Goal: Find specific page/section: Find specific page/section

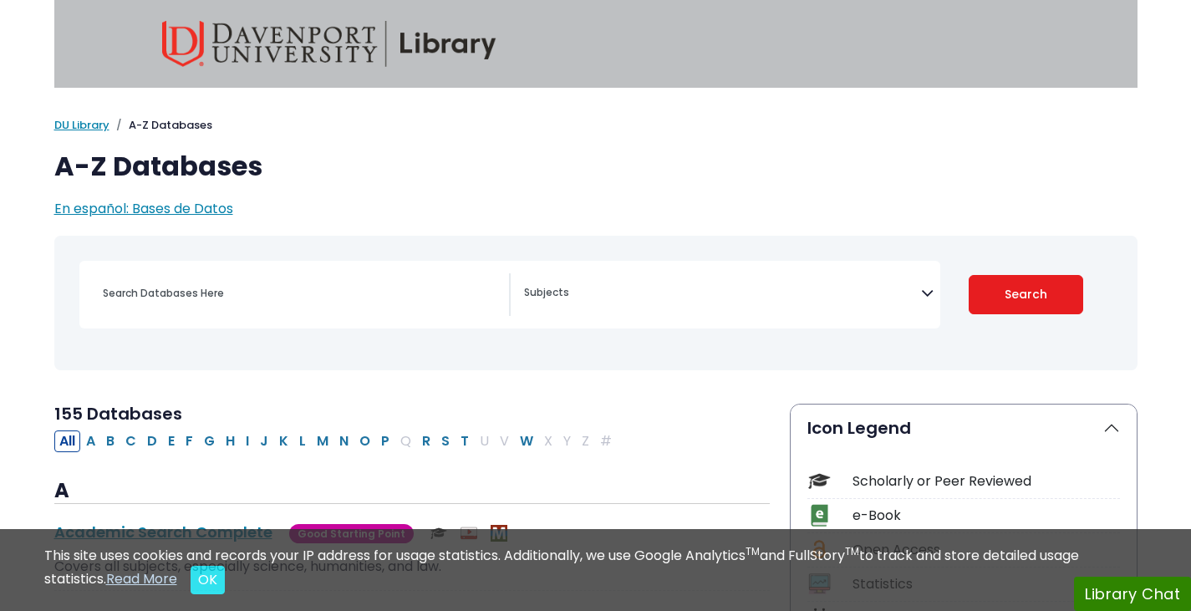
select select "Database Subject Filter"
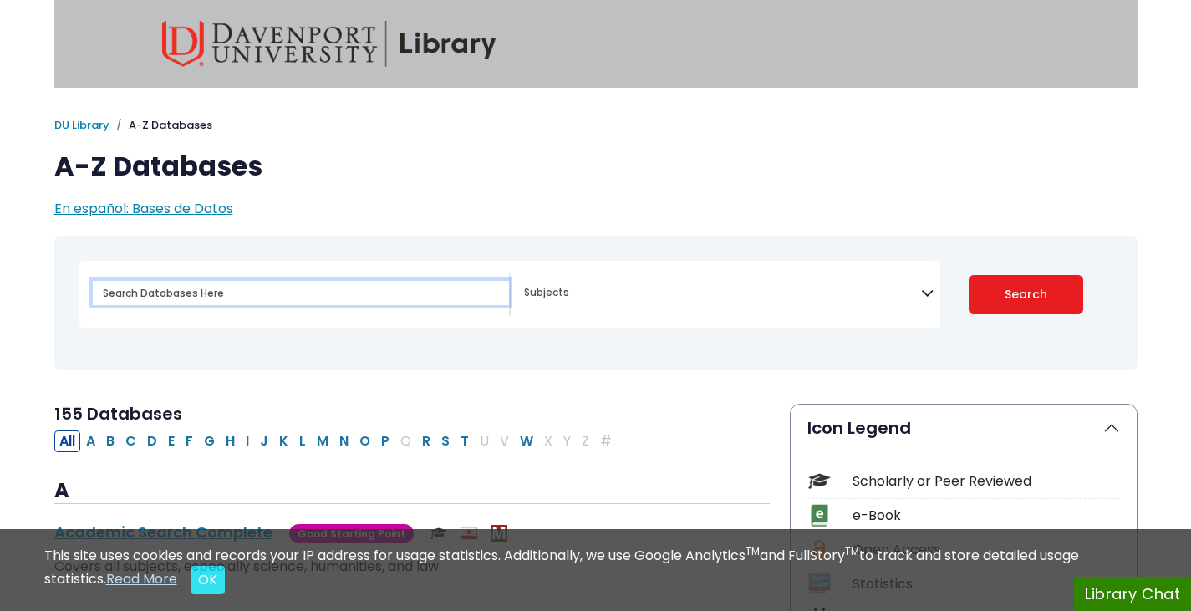
click at [274, 288] on input "Search database by title or keyword" at bounding box center [301, 293] width 416 height 24
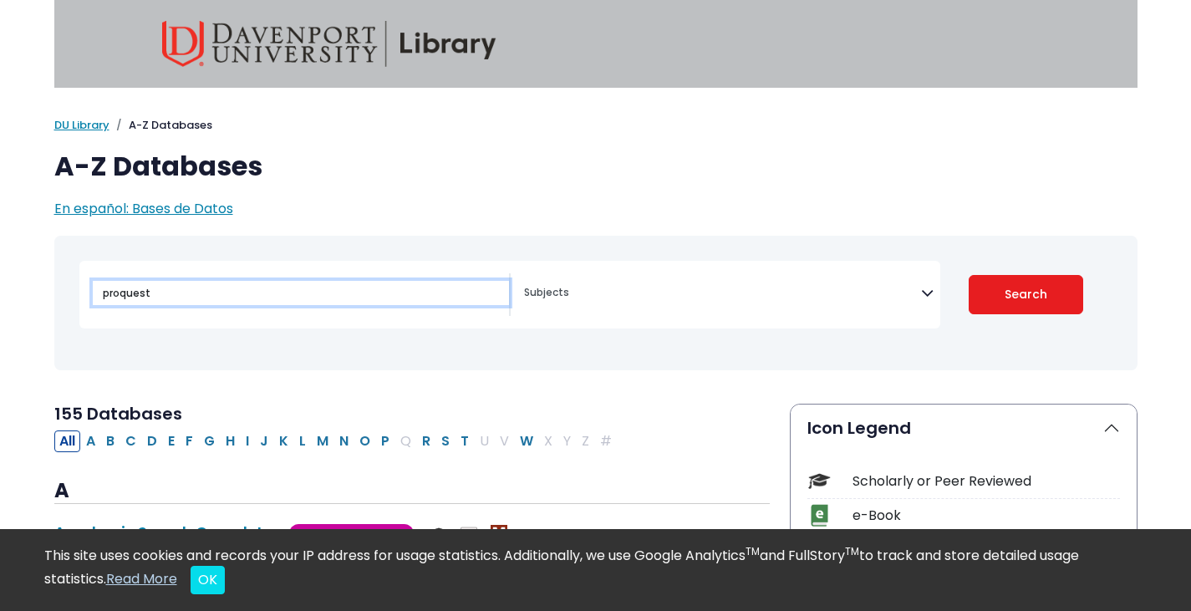
type input "proquest"
click at [969, 275] on button "Search" at bounding box center [1026, 294] width 115 height 39
select select "Database Subject Filter"
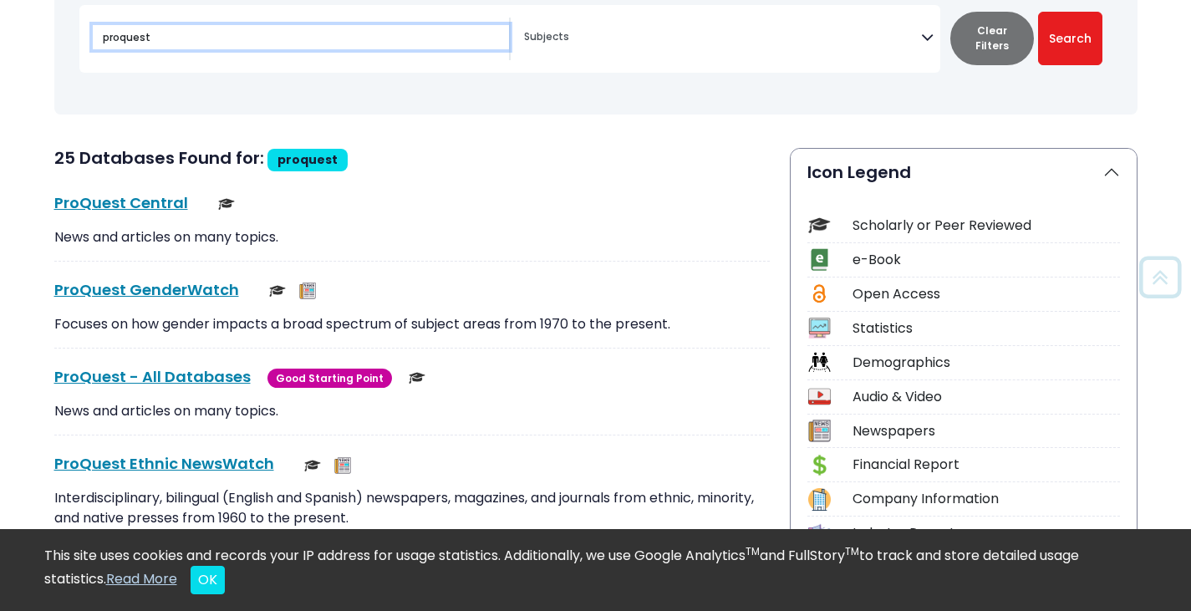
scroll to position [257, 0]
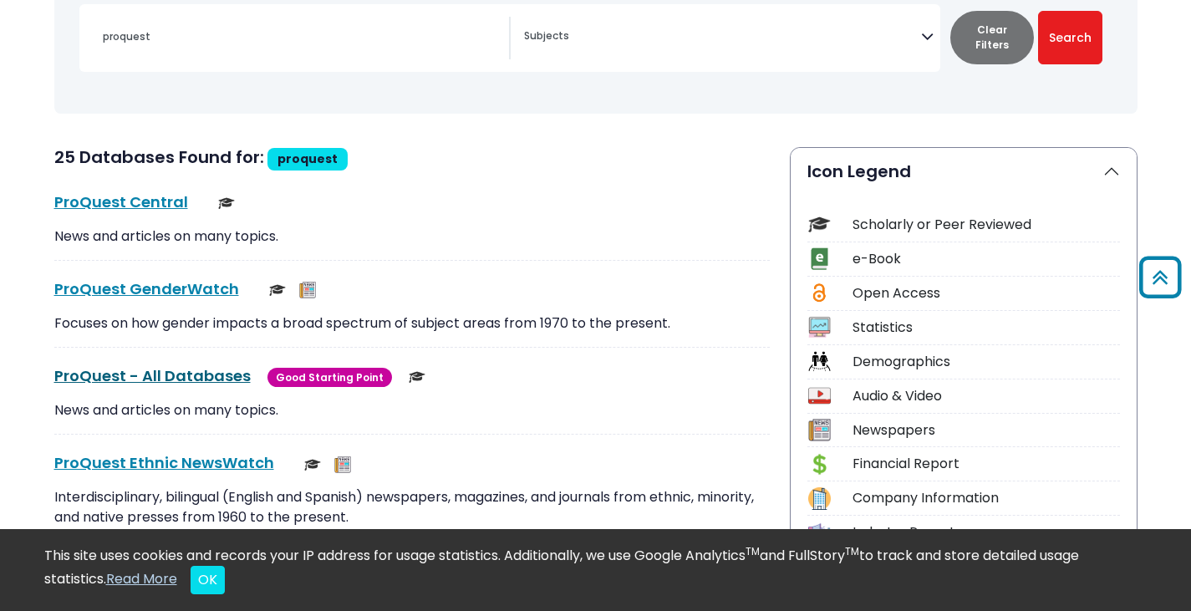
click at [150, 380] on link "ProQuest - All Databases This link opens in a new window" at bounding box center [152, 375] width 196 height 21
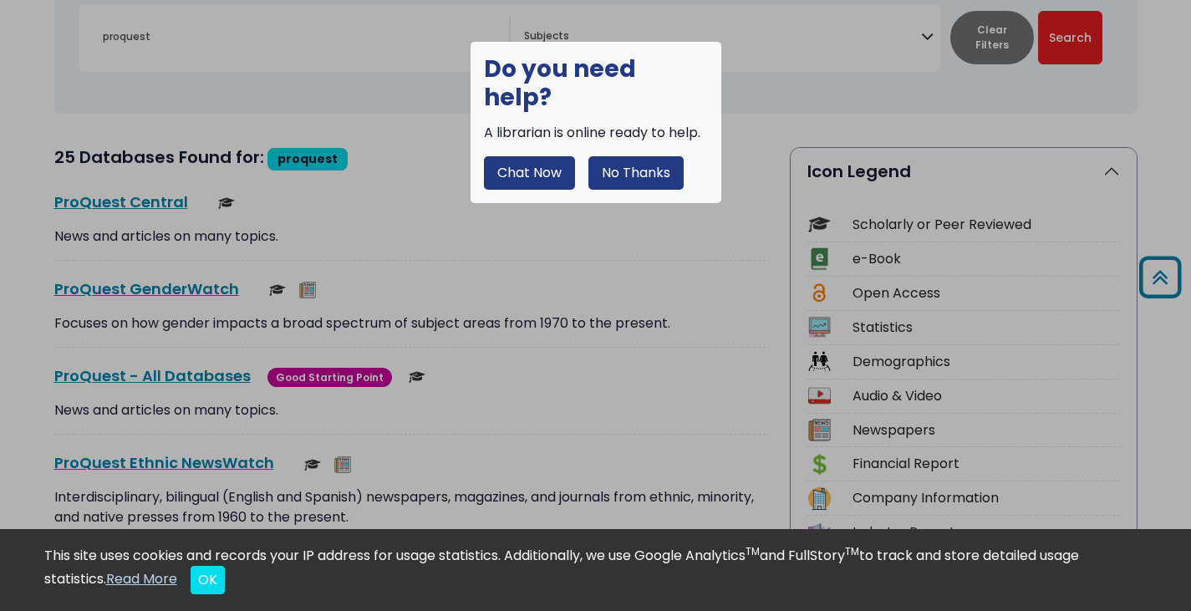
click at [427, 199] on div at bounding box center [595, 305] width 1191 height 611
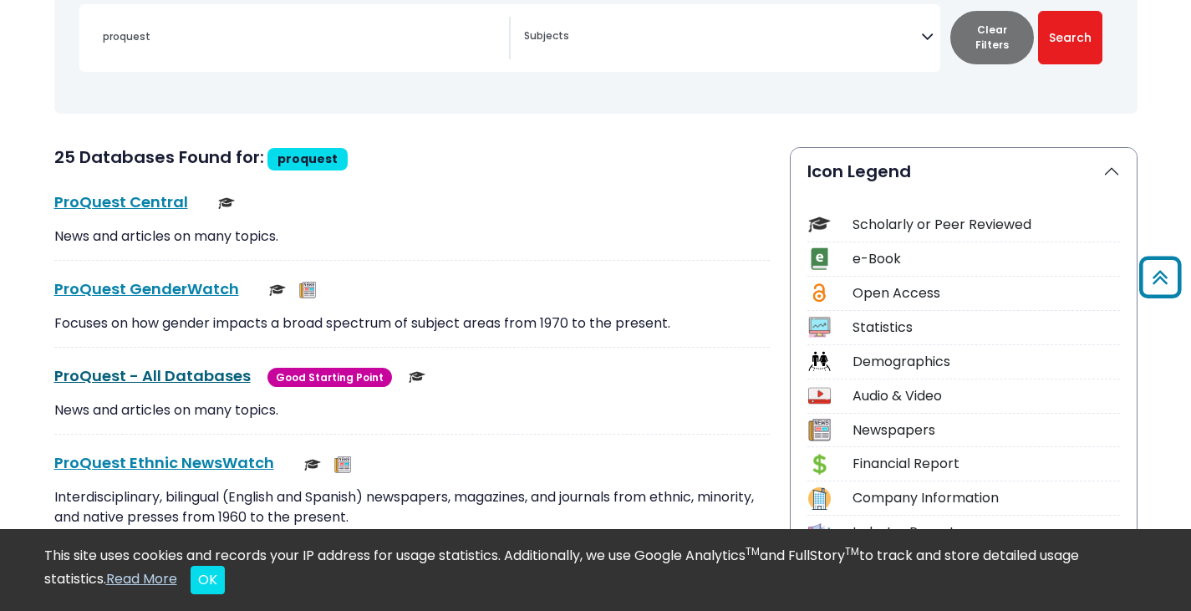
click at [182, 374] on link "ProQuest - All Databases This link opens in a new window" at bounding box center [152, 375] width 196 height 21
